Goal: Navigation & Orientation: Find specific page/section

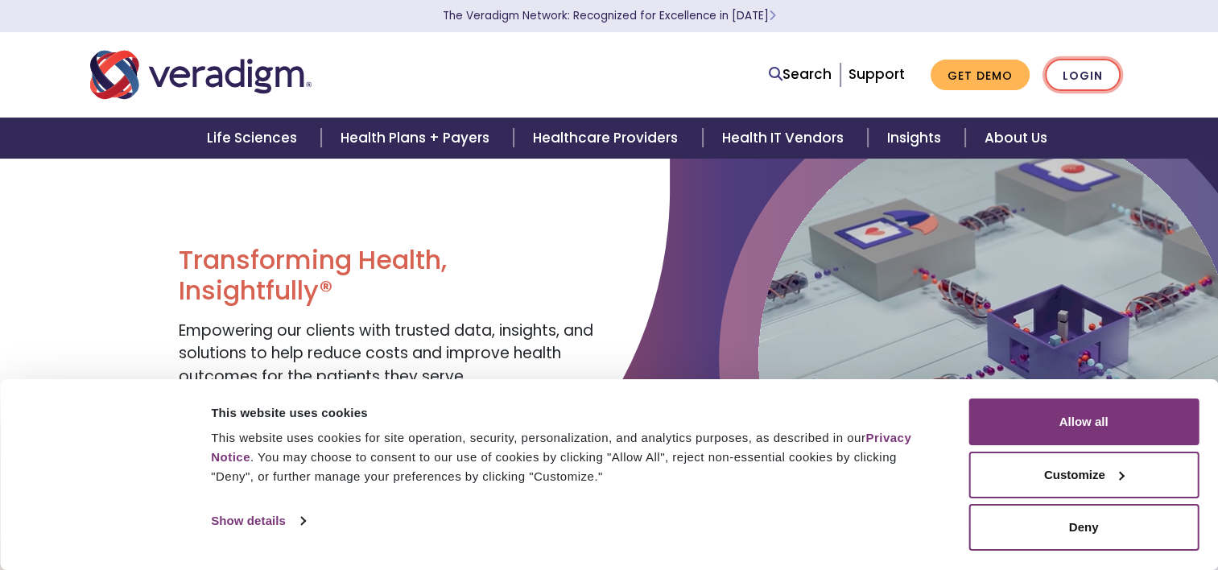
click at [1058, 76] on link "Login" at bounding box center [1083, 75] width 76 height 33
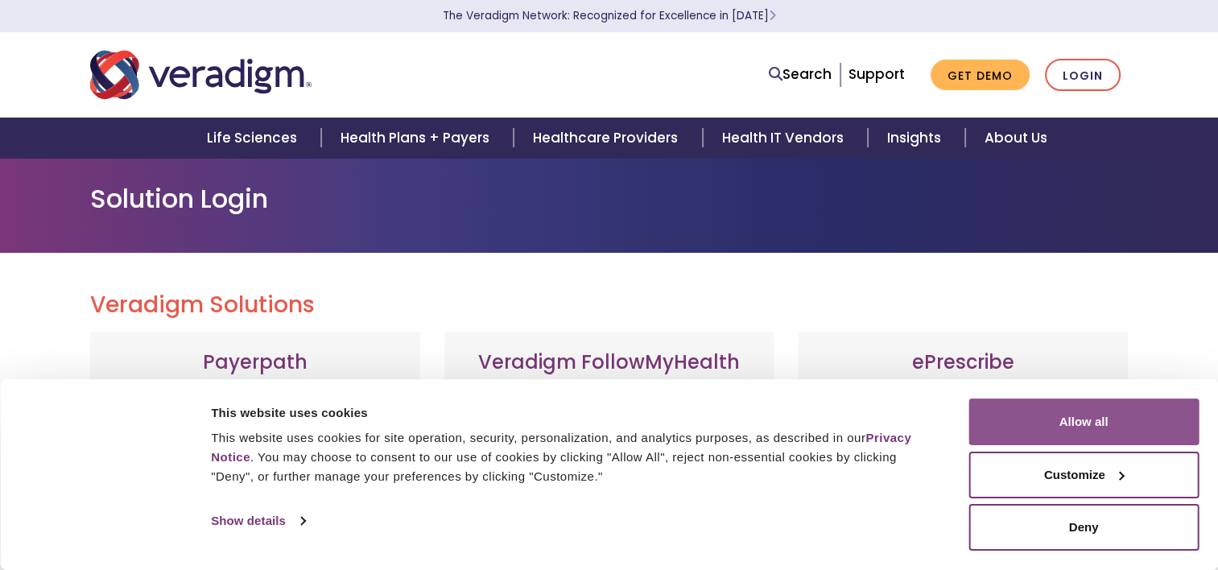
click at [1021, 407] on button "Allow all" at bounding box center [1084, 422] width 230 height 47
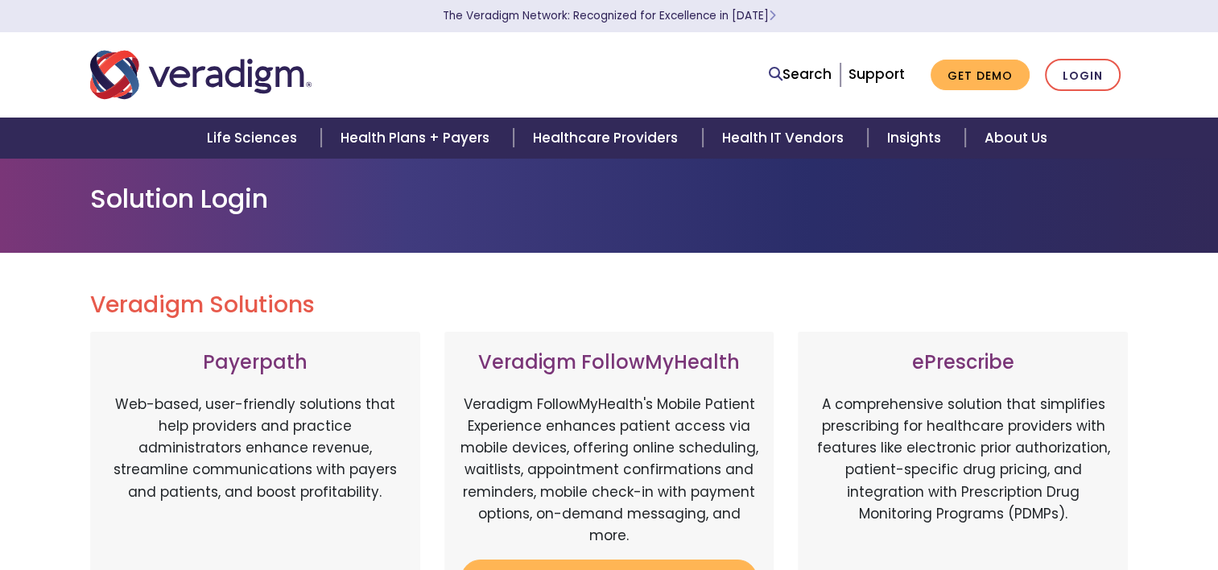
scroll to position [184, 0]
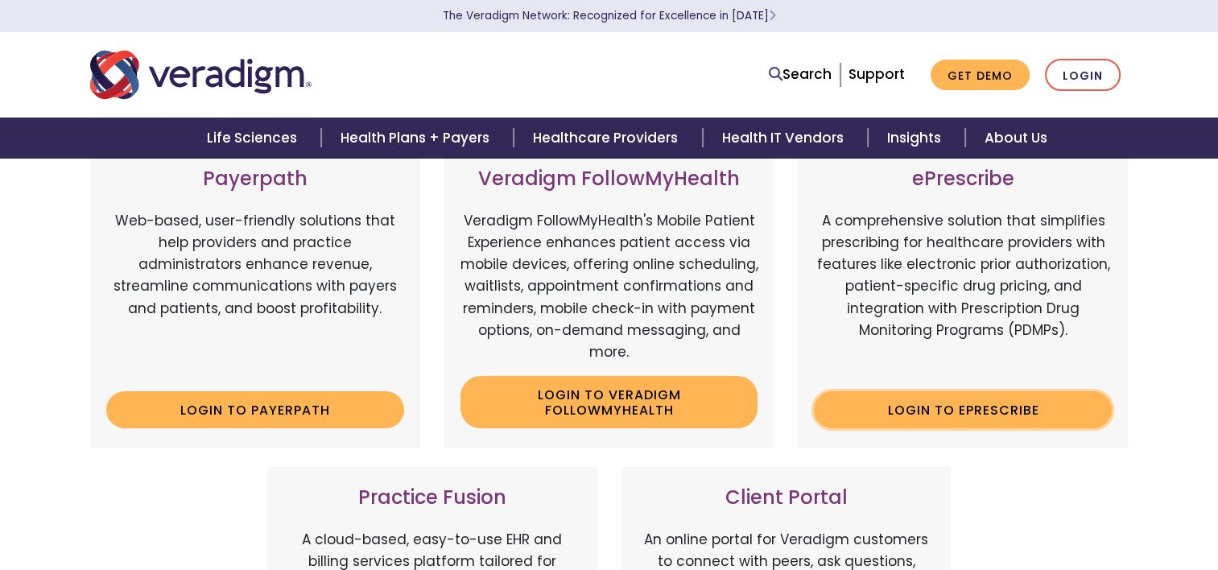
click at [912, 418] on link "Login to ePrescribe" at bounding box center [963, 409] width 298 height 37
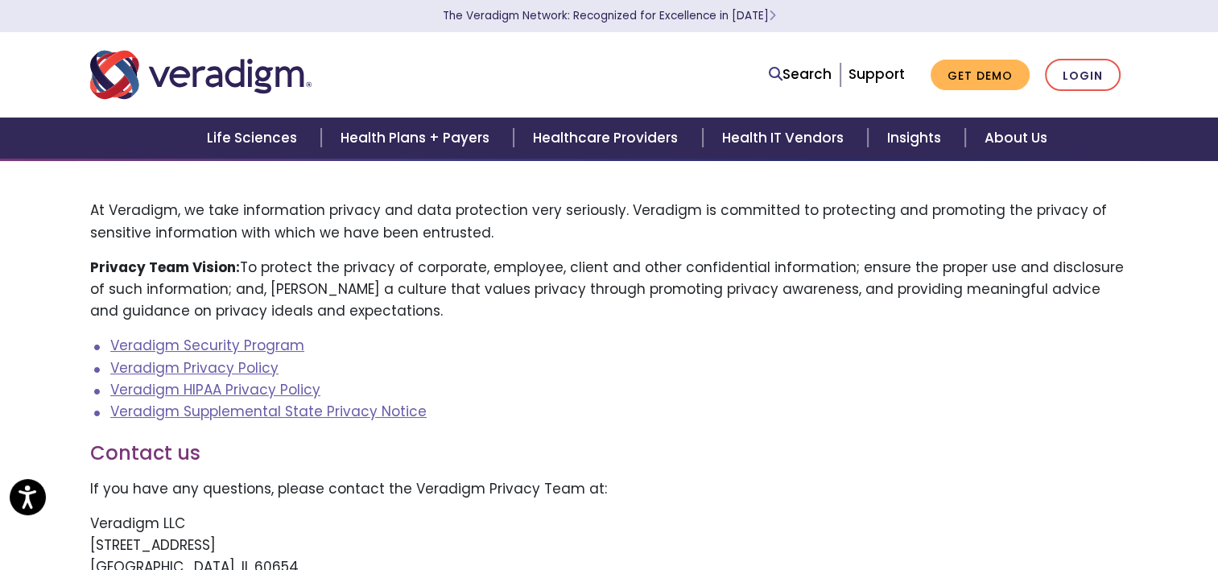
scroll to position [84, 0]
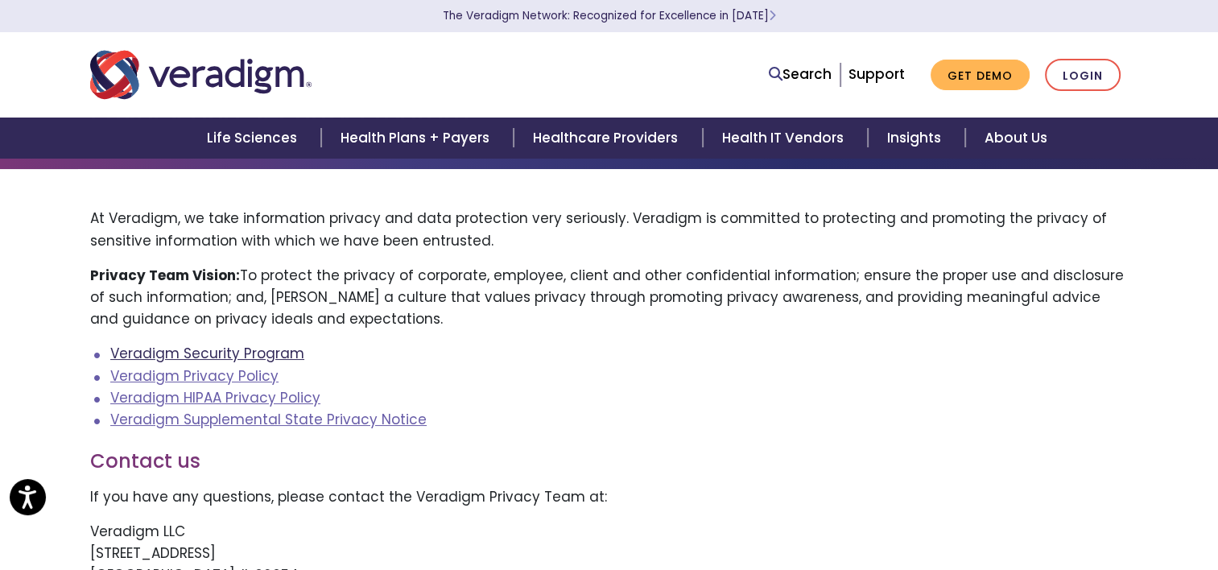
click at [274, 351] on link "Veradigm Security Program" at bounding box center [207, 353] width 194 height 19
